Goal: Unclear

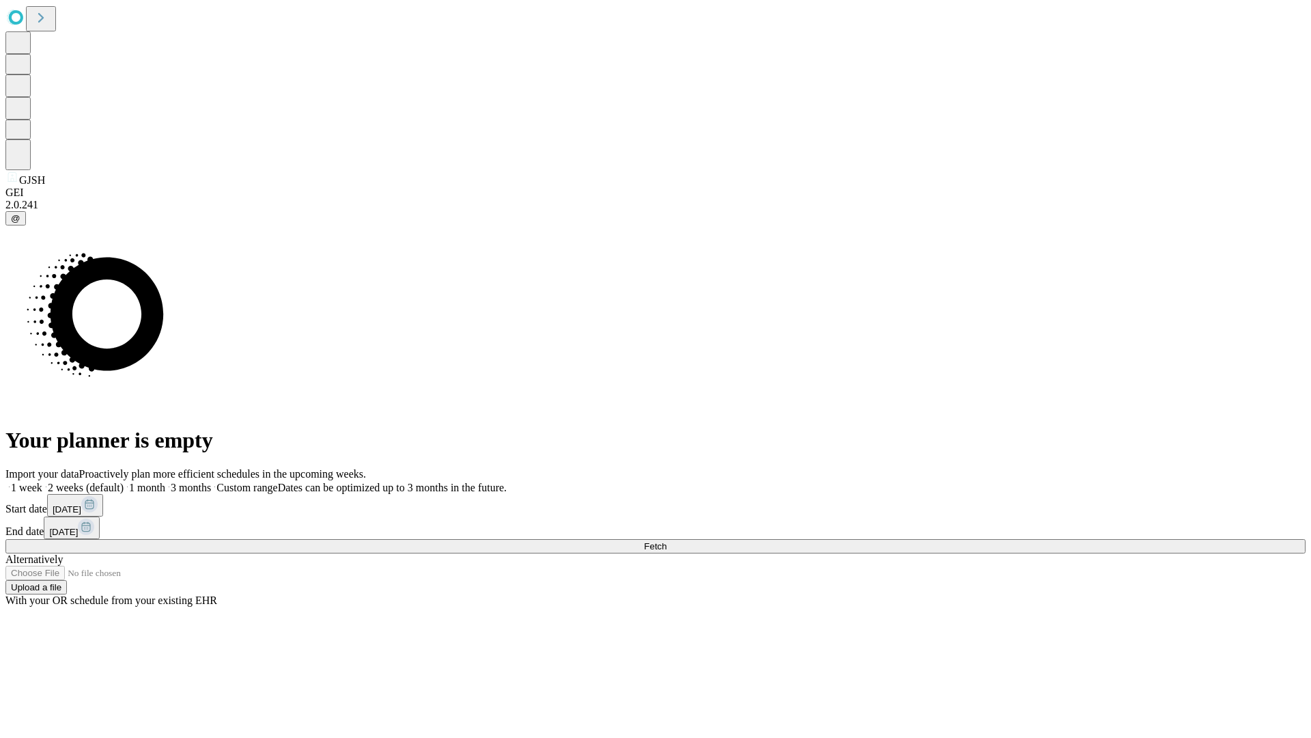
click at [666, 541] on span "Fetch" at bounding box center [655, 546] width 23 height 10
